Goal: Information Seeking & Learning: Learn about a topic

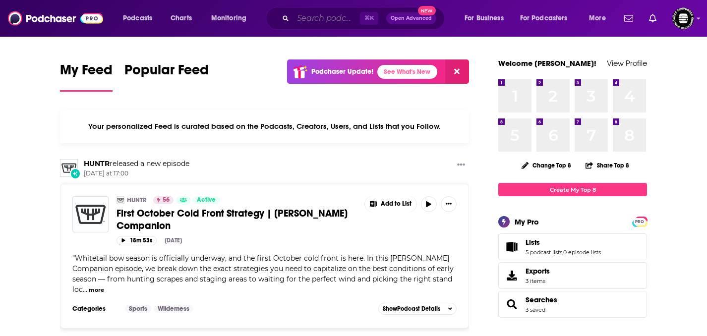
click at [337, 21] on input "Search podcasts, credits, & more..." at bounding box center [326, 18] width 67 height 16
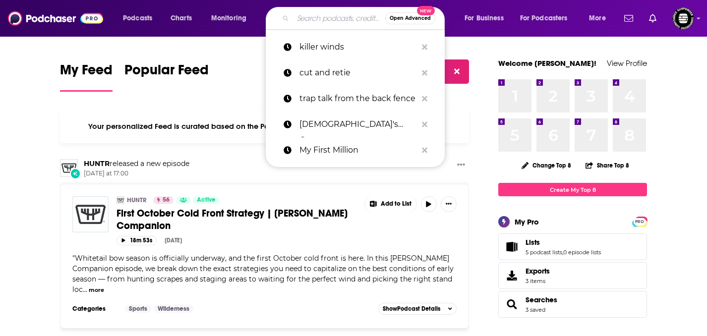
paste input "The Watt Car EV"
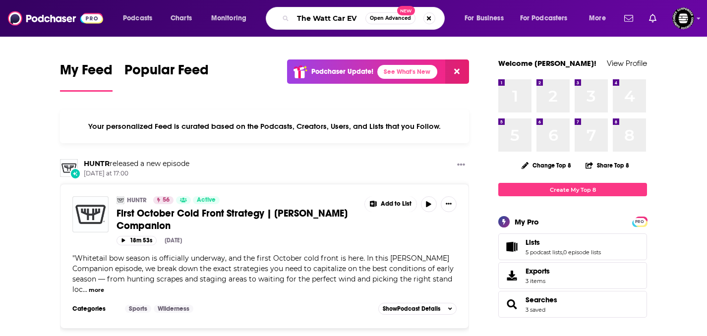
type input "The Watt Car EV"
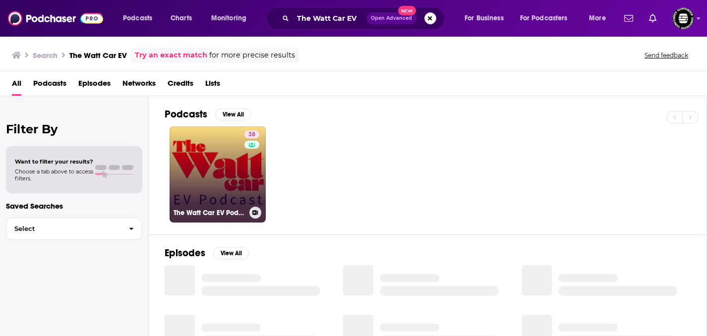
click at [230, 175] on link "38 The Watt Car EV Podcast" at bounding box center [218, 175] width 96 height 96
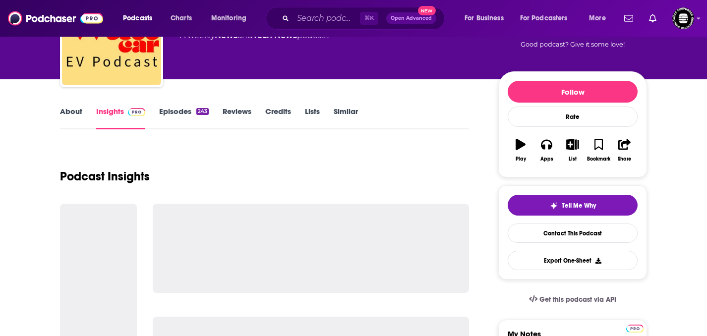
scroll to position [137, 0]
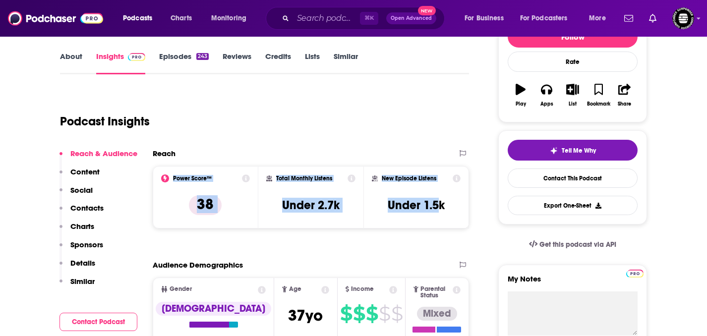
drag, startPoint x: 172, startPoint y: 179, endPoint x: 440, endPoint y: 212, distance: 269.9
click at [440, 212] on div "Power Score™ 38 Total Monthly Listens Under 2.7k New Episode Listens Under 1.5k" at bounding box center [311, 197] width 316 height 63
drag, startPoint x: 450, startPoint y: 209, endPoint x: 174, endPoint y: 181, distance: 278.3
click at [174, 181] on div "Power Score™ 38 Total Monthly Listens Under 2.7k New Episode Listens Under 1.5k" at bounding box center [311, 197] width 316 height 63
copy div "Power Score™ 38 Total Monthly Listens Under 2.7k New Episode Listens Under 1.5k"
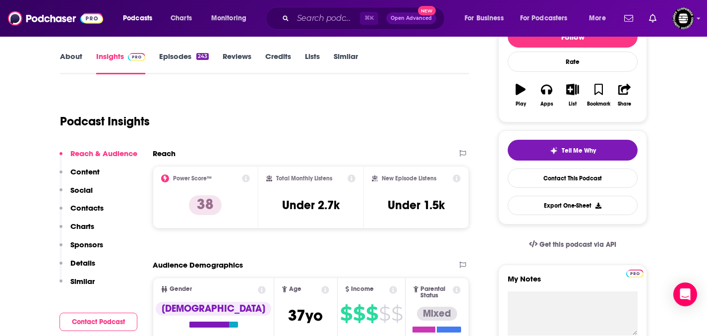
click at [431, 138] on div "Podcast Insights" at bounding box center [260, 115] width 401 height 51
